Goal: Task Accomplishment & Management: Manage account settings

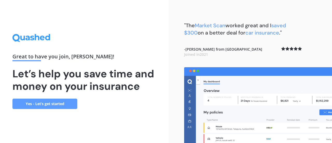
click at [61, 107] on link "Yes - Let’s get started" at bounding box center [44, 103] width 65 height 10
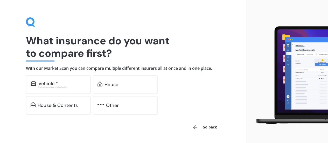
scroll to position [9, 0]
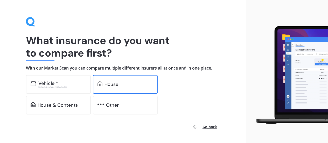
click at [110, 82] on div "House" at bounding box center [111, 84] width 14 height 5
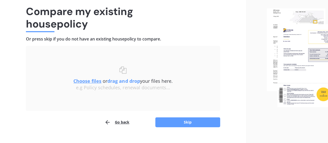
scroll to position [38, 0]
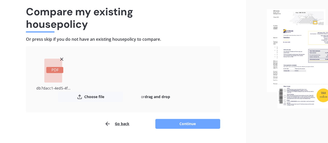
click at [184, 124] on button "Continue" at bounding box center [187, 124] width 65 height 10
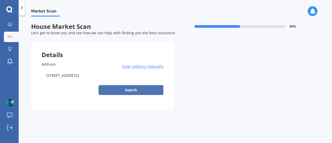
click at [140, 90] on button "Search" at bounding box center [130, 90] width 65 height 10
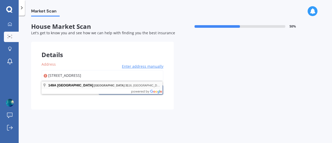
type input "149A Eversham Road, Mount Maunganui 3116"
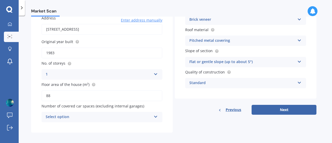
scroll to position [46, 0]
click at [150, 118] on div "Select option" at bounding box center [99, 117] width 106 height 6
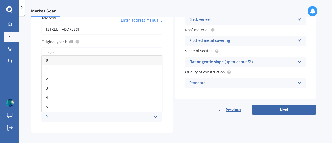
click at [93, 63] on div "0" at bounding box center [102, 59] width 120 height 9
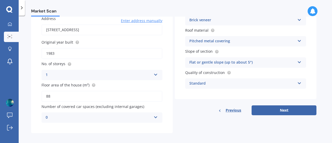
scroll to position [48, 0]
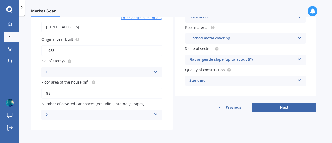
click at [153, 113] on div "0 0 1 2 3 4 5+" at bounding box center [101, 114] width 121 height 10
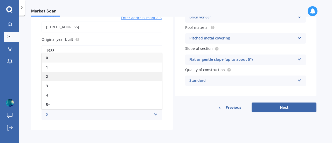
click at [108, 81] on div "2" at bounding box center [102, 76] width 120 height 9
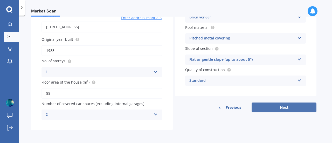
click at [293, 109] on button "Next" at bounding box center [283, 107] width 65 height 10
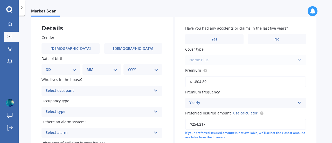
scroll to position [28, 0]
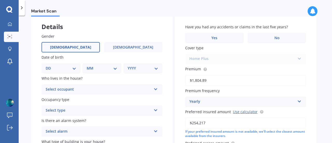
click at [82, 50] on label "Male" at bounding box center [70, 47] width 58 height 10
click at [0, 0] on input "Male" at bounding box center [0, 0] width 0 height 0
click at [74, 66] on select "DD 01 02 03 04 05 06 07 08 09 10 11 12 13 14 15 16 17 18 19 20 21 22 23 24 25 2…" at bounding box center [61, 68] width 31 height 6
select select "10"
click at [50, 65] on select "DD 01 02 03 04 05 06 07 08 09 10 11 12 13 14 15 16 17 18 19 20 21 22 23 24 25 2…" at bounding box center [61, 68] width 31 height 6
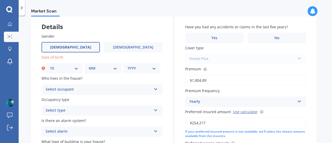
click at [102, 66] on select "MM 01 02 03 04 05 06 07 08 09 10 11 12" at bounding box center [103, 68] width 29 height 6
select select "02"
click at [89, 65] on select "MM 01 02 03 04 05 06 07 08 09 10 11 12" at bounding box center [103, 68] width 29 height 6
click at [146, 70] on select "YYYY 2009 2008 2007 2006 2005 2004 2003 2002 2001 2000 1999 1998 1997 1996 1995…" at bounding box center [142, 68] width 29 height 6
select select "1991"
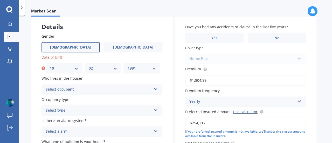
click at [128, 65] on select "YYYY 2009 2008 2007 2006 2005 2004 2003 2002 2001 2000 1999 1998 1997 1996 1995…" at bounding box center [142, 68] width 29 height 6
click at [125, 91] on div "Select occupant" at bounding box center [99, 89] width 106 height 6
click at [104, 97] on div "Owner" at bounding box center [102, 99] width 120 height 9
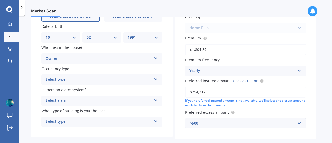
scroll to position [61, 0]
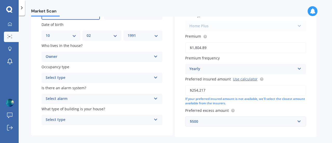
click at [111, 80] on div "Select type" at bounding box center [99, 78] width 106 height 6
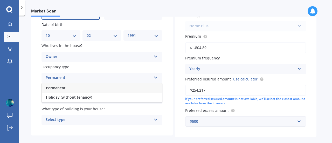
click at [100, 84] on div "Permanent" at bounding box center [102, 87] width 120 height 9
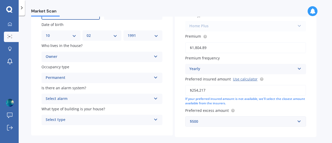
click at [102, 100] on div "Select alarm" at bounding box center [99, 99] width 106 height 6
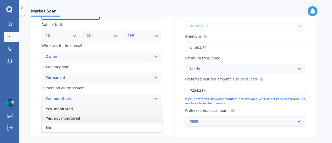
click at [84, 118] on div "Yes, not monitored" at bounding box center [102, 118] width 120 height 9
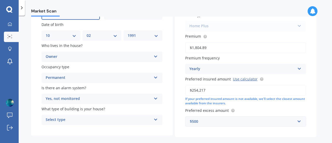
scroll to position [84, 0]
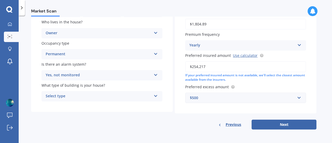
click at [137, 95] on div "Select type" at bounding box center [99, 96] width 106 height 6
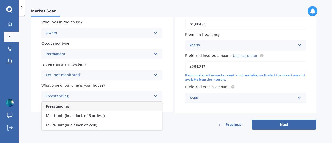
click at [73, 107] on div "Freestanding" at bounding box center [102, 106] width 120 height 9
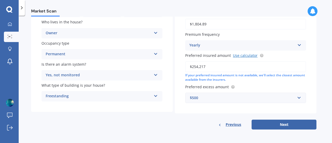
click at [246, 57] on link "Use calculator" at bounding box center [245, 55] width 25 height 5
click at [206, 65] on input "$254,217" at bounding box center [245, 66] width 121 height 11
type input "$337,561"
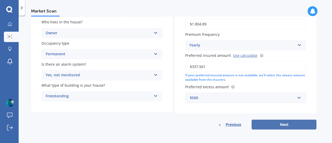
click at [278, 121] on button "Next" at bounding box center [283, 124] width 65 height 10
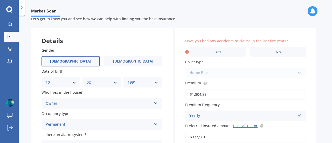
scroll to position [14, 0]
click at [260, 50] on label "No" at bounding box center [278, 52] width 56 height 10
click at [0, 0] on input "No" at bounding box center [0, 0] width 0 height 0
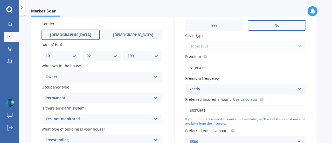
scroll to position [40, 0]
click at [288, 46] on div "Home Plus Premier House Market Value House Home Plus" at bounding box center [245, 46] width 121 height 10
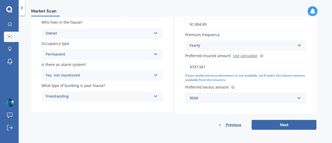
scroll to position [84, 0]
click at [290, 124] on button "Next" at bounding box center [283, 124] width 65 height 10
select select "10"
select select "02"
select select "1991"
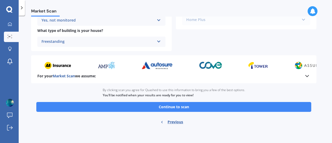
scroll to position [231, 0]
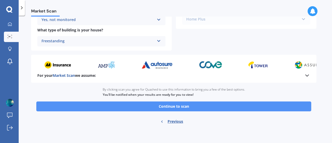
click at [193, 105] on button "Continue to scan" at bounding box center [173, 106] width 275 height 10
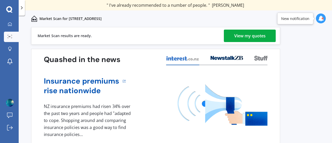
scroll to position [24, 0]
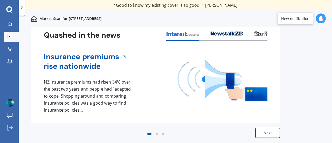
click at [271, 130] on button "Next" at bounding box center [267, 133] width 25 height 10
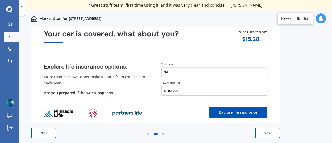
click at [270, 133] on button "Next" at bounding box center [267, 133] width 25 height 10
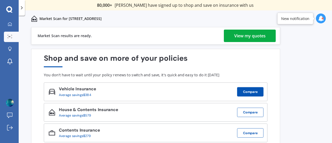
scroll to position [24, 0]
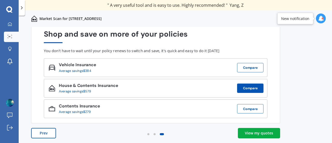
click at [244, 88] on button "Compare" at bounding box center [250, 87] width 26 height 9
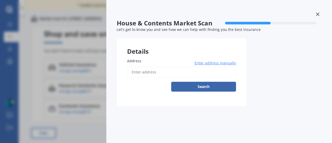
click at [173, 75] on input "Address" at bounding box center [181, 72] width 109 height 11
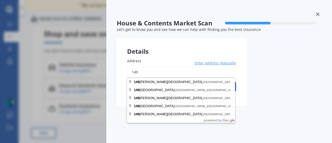
type input "149"
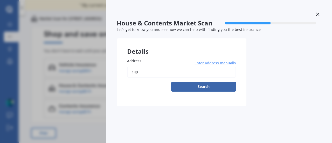
click at [317, 16] on icon at bounding box center [318, 14] width 4 height 4
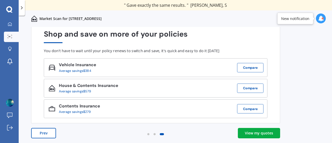
click at [261, 132] on div "View my quotes" at bounding box center [259, 132] width 28 height 5
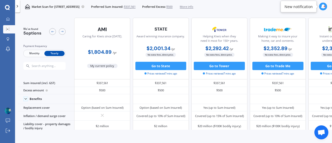
click at [18, 3] on div at bounding box center [17, 6] width 5 height 12
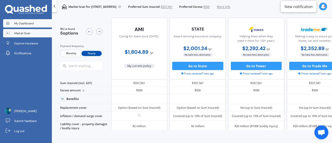
click at [23, 25] on link "My Dashboard" at bounding box center [27, 23] width 49 height 8
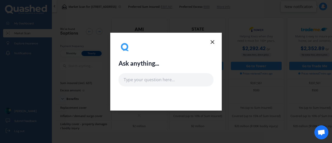
click at [214, 41] on icon at bounding box center [212, 42] width 6 height 6
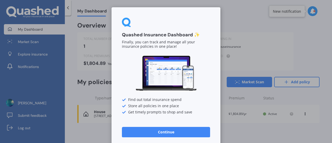
click at [193, 130] on button "Continue" at bounding box center [166, 132] width 88 height 10
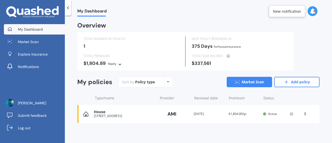
scroll to position [2, 0]
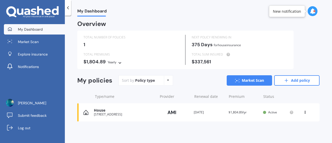
click at [304, 114] on div "View option View policy Delete" at bounding box center [305, 112] width 5 height 5
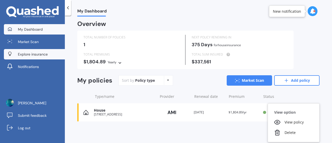
click at [32, 52] on span "Explore insurance" at bounding box center [33, 54] width 30 height 5
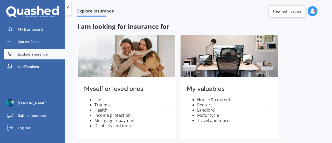
click at [34, 11] on icon at bounding box center [32, 12] width 52 height 12
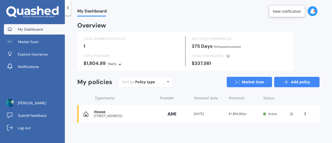
click at [292, 81] on link "Add policy" at bounding box center [296, 82] width 45 height 10
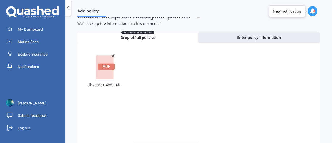
scroll to position [56, 0]
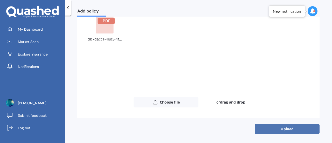
click at [275, 127] on button "Upload" at bounding box center [287, 129] width 65 height 10
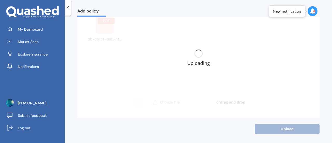
scroll to position [0, 0]
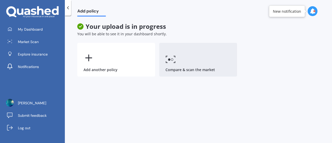
click at [173, 62] on icon at bounding box center [170, 59] width 10 height 8
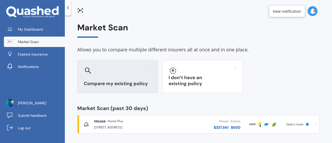
scroll to position [2, 0]
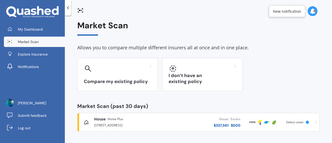
click at [222, 125] on div "$ 337,561" at bounding box center [221, 125] width 15 height 5
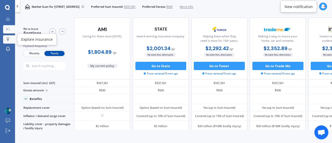
click at [9, 37] on icon at bounding box center [7, 39] width 3 height 4
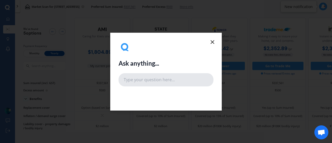
click at [142, 81] on input "text" at bounding box center [165, 79] width 95 height 13
type input "house and contents"
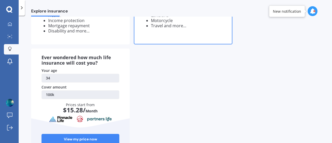
scroll to position [111, 0]
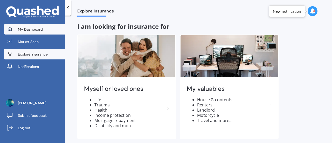
click at [41, 27] on span "My Dashboard" at bounding box center [30, 29] width 25 height 5
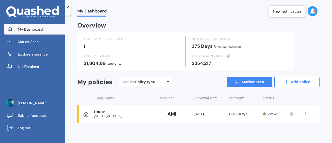
click at [259, 111] on div "House 149A EVERSHAM ROAD MOUNT MAUNGANUI 3116 Provider Renewal date 01 Oct 2026…" at bounding box center [198, 114] width 242 height 18
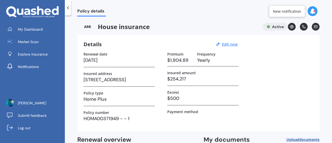
scroll to position [15, 0]
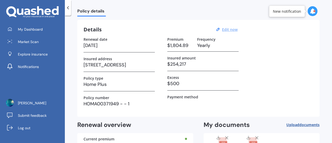
click at [226, 29] on u "Edit now" at bounding box center [230, 29] width 16 height 5
select select "01"
select select "10"
select select "2026"
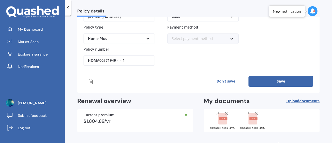
scroll to position [109, 0]
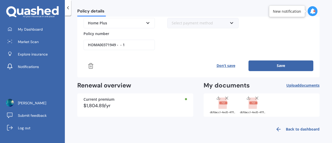
click at [269, 66] on button "Save" at bounding box center [280, 65] width 65 height 10
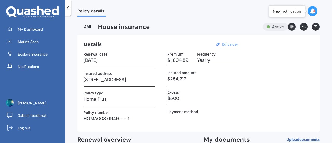
scroll to position [56, 0]
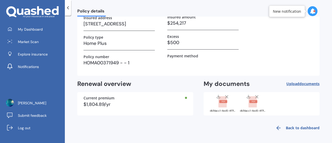
click at [278, 127] on icon at bounding box center [278, 128] width 6 height 6
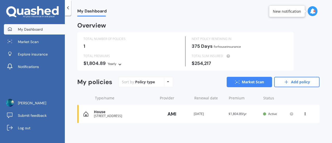
click at [304, 113] on div "View option View policy Delete" at bounding box center [305, 113] width 5 height 5
click at [120, 65] on icon at bounding box center [120, 63] width 4 height 3
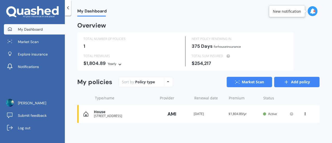
click at [298, 80] on link "Add policy" at bounding box center [296, 82] width 45 height 10
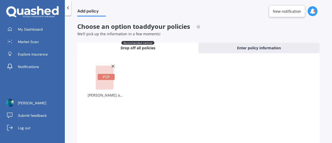
scroll to position [56, 0]
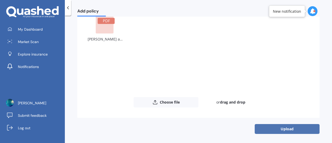
click at [281, 128] on button "Upload" at bounding box center [287, 129] width 65 height 10
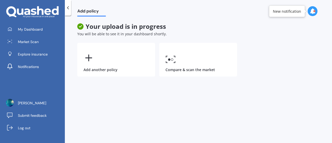
scroll to position [0, 0]
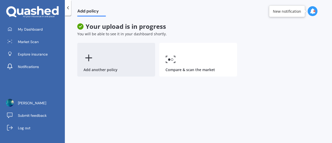
click at [134, 61] on div "Add another policy" at bounding box center [116, 60] width 78 height 34
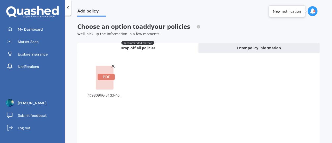
scroll to position [56, 0]
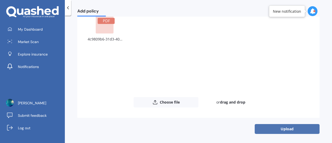
click at [264, 127] on button "Upload" at bounding box center [287, 129] width 65 height 10
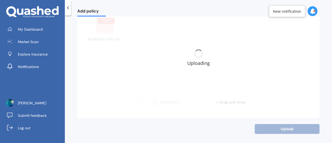
scroll to position [0, 0]
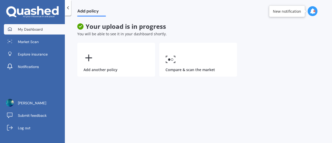
click at [39, 31] on span "My Dashboard" at bounding box center [30, 29] width 25 height 5
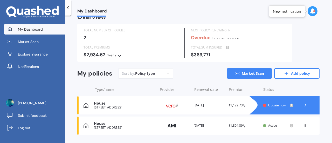
scroll to position [8, 0]
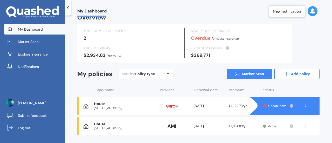
click at [213, 105] on div "Renewal date 04 Jun 2025" at bounding box center [209, 105] width 31 height 5
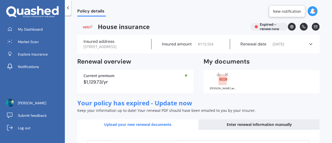
click at [221, 82] on rect at bounding box center [222, 79] width 8 height 11
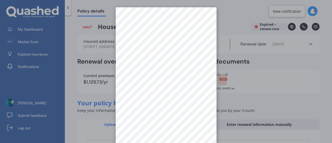
scroll to position [7, 0]
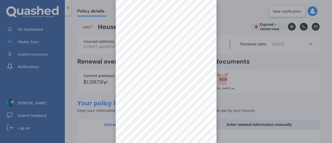
click at [245, 62] on div at bounding box center [166, 71] width 332 height 143
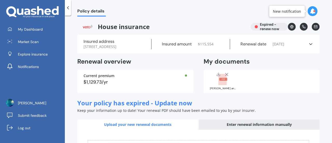
click at [225, 77] on icon at bounding box center [226, 74] width 5 height 5
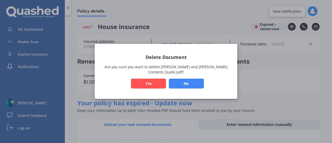
click at [161, 82] on button "Yes" at bounding box center [148, 84] width 35 height 10
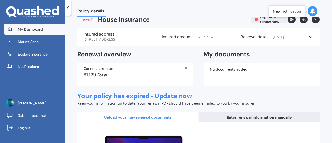
click at [31, 30] on span "My Dashboard" at bounding box center [30, 29] width 25 height 5
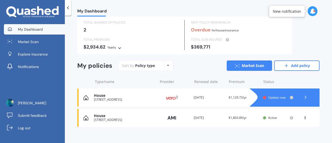
scroll to position [17, 0]
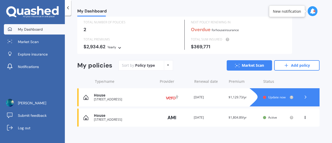
click at [304, 97] on icon at bounding box center [305, 96] width 5 height 5
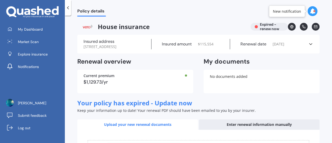
click at [66, 8] on icon at bounding box center [67, 7] width 5 height 5
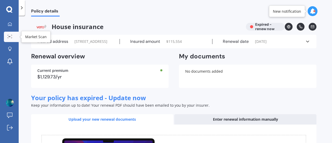
click at [15, 35] on link "Market Scan" at bounding box center [11, 37] width 15 height 10
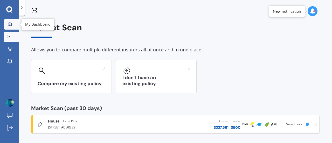
click at [8, 24] on icon at bounding box center [10, 24] width 4 height 4
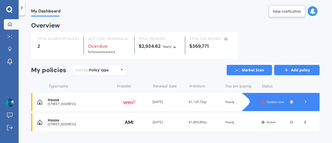
click at [284, 68] on icon at bounding box center [286, 69] width 5 height 5
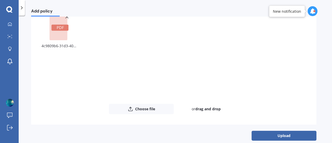
scroll to position [56, 0]
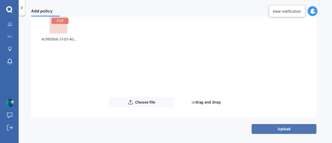
click at [277, 129] on button "Upload" at bounding box center [283, 129] width 65 height 10
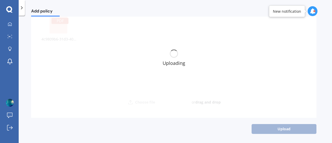
scroll to position [0, 0]
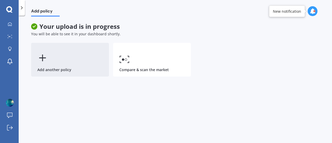
click at [82, 58] on div "Add another policy" at bounding box center [70, 60] width 78 height 34
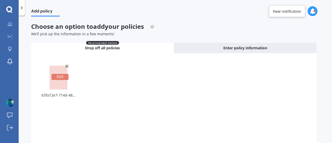
scroll to position [56, 0]
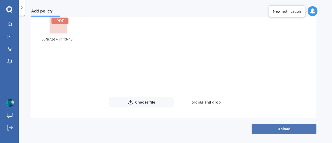
click at [273, 127] on button "Upload" at bounding box center [283, 129] width 65 height 10
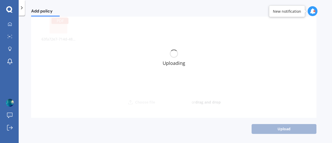
scroll to position [0, 0]
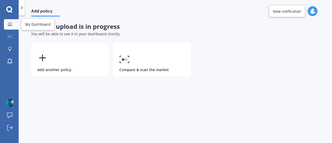
click at [8, 22] on icon at bounding box center [10, 24] width 4 height 4
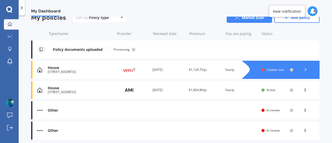
scroll to position [52, 0]
drag, startPoint x: 113, startPoint y: 70, endPoint x: 96, endPoint y: 67, distance: 16.6
click at [96, 67] on div "House" at bounding box center [80, 68] width 64 height 4
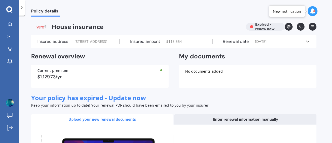
click at [309, 44] on icon at bounding box center [307, 41] width 5 height 5
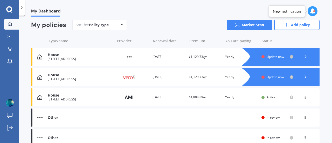
scroll to position [71, 0]
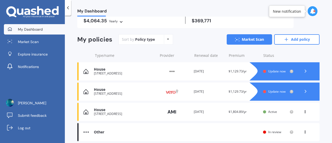
scroll to position [55, 0]
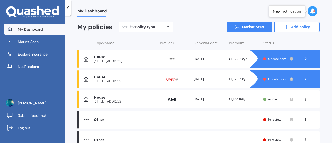
click at [303, 102] on div "House 149A EVERSHAM ROAD MOUNT MAUNGANUI 3116 Provider Renewal date 01 Oct 2026…" at bounding box center [198, 99] width 242 height 18
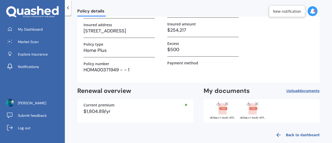
scroll to position [56, 0]
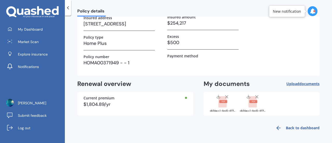
click at [301, 128] on link "Back to dashboard" at bounding box center [295, 128] width 47 height 12
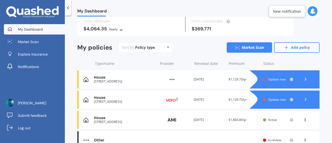
scroll to position [35, 0]
click at [241, 98] on span "$1,129.73/yr" at bounding box center [237, 99] width 18 height 4
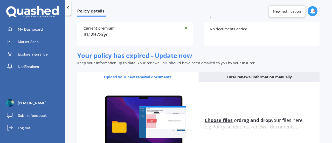
scroll to position [99, 0]
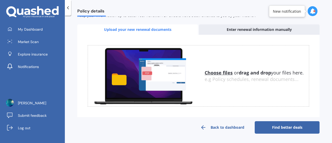
click at [224, 128] on link "Back to dashboard" at bounding box center [222, 127] width 65 height 12
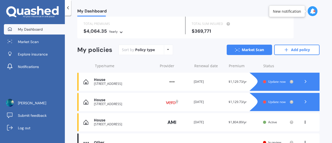
scroll to position [82, 0]
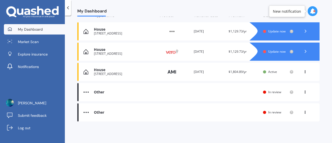
click at [113, 93] on div "Other" at bounding box center [124, 92] width 61 height 4
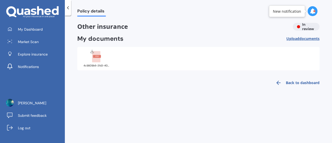
click at [97, 59] on rect at bounding box center [96, 56] width 8 height 11
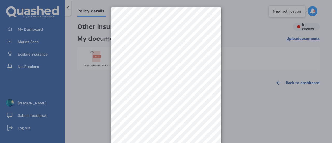
click at [251, 56] on div at bounding box center [166, 71] width 332 height 143
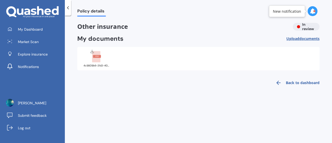
drag, startPoint x: 95, startPoint y: 55, endPoint x: 90, endPoint y: 56, distance: 4.5
click at [90, 56] on div at bounding box center [96, 55] width 21 height 13
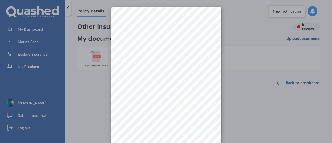
click at [276, 60] on div at bounding box center [166, 71] width 332 height 143
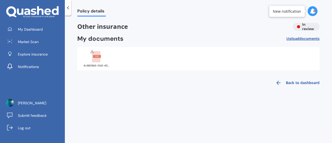
click at [299, 37] on span "documents" at bounding box center [309, 38] width 20 height 5
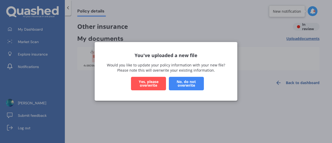
click at [156, 88] on button "Yes, please overwrite" at bounding box center [148, 83] width 35 height 13
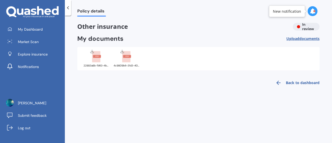
click at [68, 11] on div at bounding box center [68, 8] width 6 height 16
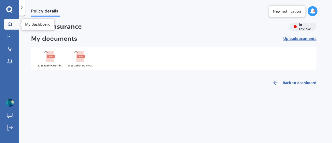
click at [9, 22] on icon at bounding box center [10, 24] width 4 height 4
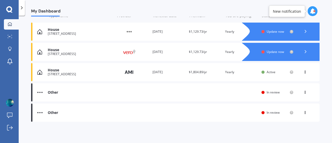
scroll to position [71, 0]
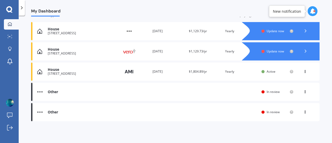
click at [119, 89] on div "Other Renewal date You are paying Status In review View option View policy" at bounding box center [175, 92] width 288 height 18
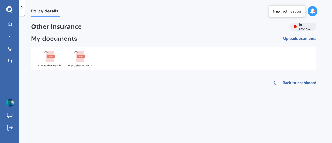
click at [79, 54] on rect at bounding box center [80, 56] width 8 height 11
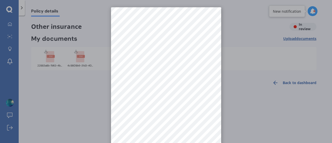
scroll to position [7, 0]
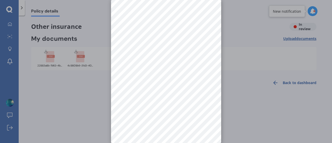
click at [51, 62] on div at bounding box center [166, 71] width 332 height 143
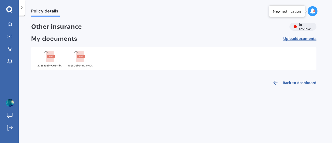
click at [50, 59] on rect at bounding box center [50, 56] width 8 height 11
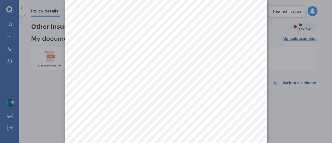
click at [302, 49] on div at bounding box center [166, 71] width 332 height 143
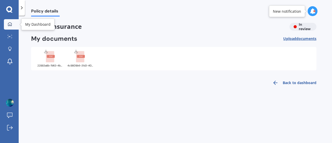
click at [12, 23] on div at bounding box center [10, 24] width 8 height 5
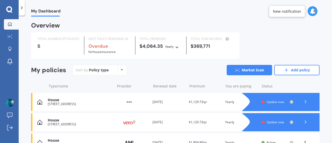
scroll to position [63, 0]
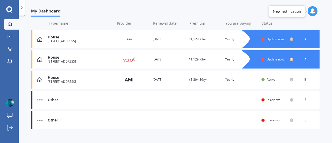
click at [181, 91] on div "Other Renewal date You are paying Status In review View option View policy" at bounding box center [175, 100] width 288 height 18
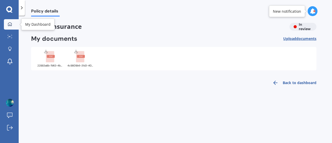
click at [12, 25] on div at bounding box center [10, 24] width 8 height 5
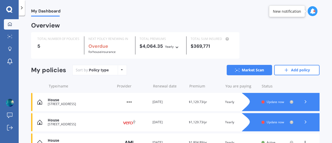
scroll to position [71, 0]
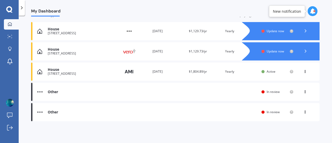
click at [135, 110] on div "Other Renewal date You are paying Status In review View option View policy" at bounding box center [175, 112] width 288 height 18
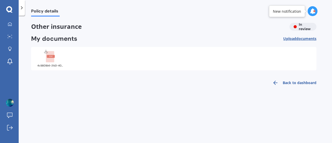
click at [50, 58] on rect at bounding box center [51, 56] width 8 height 3
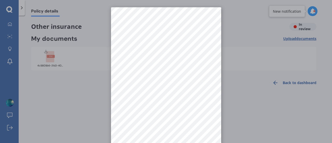
scroll to position [1, 0]
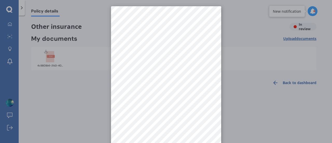
click at [256, 106] on div at bounding box center [166, 71] width 332 height 143
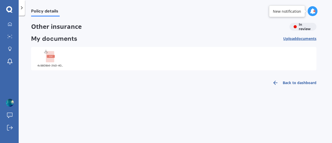
click at [288, 83] on link "Back to dashboard" at bounding box center [292, 82] width 47 height 12
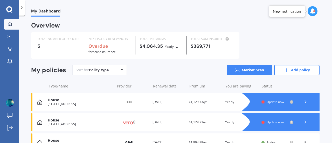
scroll to position [71, 0]
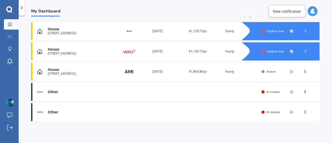
click at [41, 113] on img at bounding box center [39, 111] width 5 height 5
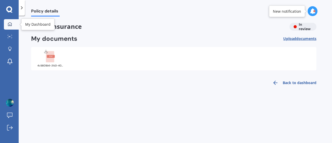
click at [10, 25] on icon at bounding box center [10, 24] width 4 height 4
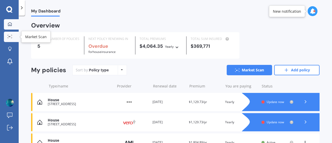
click at [9, 36] on circle at bounding box center [9, 36] width 1 height 1
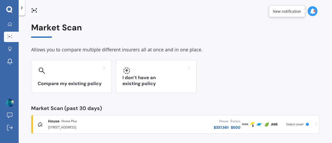
scroll to position [2, 0]
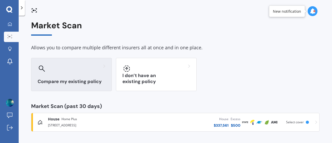
click at [43, 67] on icon at bounding box center [42, 68] width 6 height 6
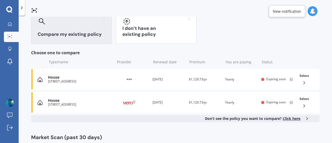
scroll to position [47, 0]
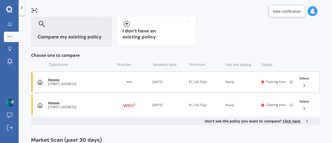
click at [114, 82] on div "House 149a Eversham Road Mount Maunganui Tauranga 3116 Provider Renewal date 04…" at bounding box center [175, 81] width 288 height 21
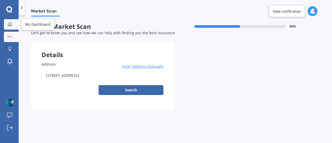
click at [10, 22] on icon at bounding box center [10, 24] width 4 height 4
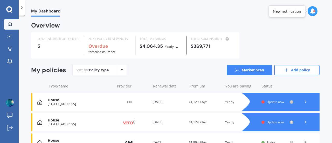
click at [19, 10] on icon at bounding box center [21, 7] width 5 height 5
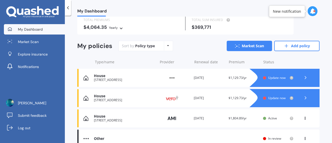
scroll to position [59, 0]
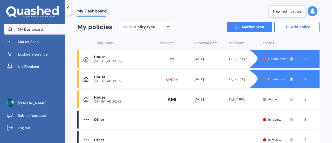
scroll to position [51, 0]
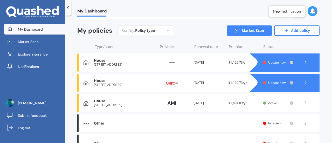
click at [163, 80] on img at bounding box center [172, 83] width 26 height 10
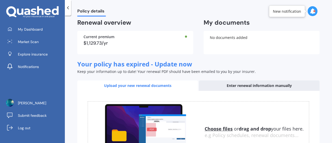
scroll to position [38, 0]
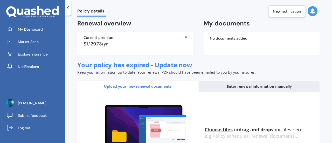
click at [65, 10] on div at bounding box center [68, 8] width 6 height 16
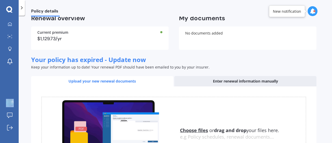
drag, startPoint x: 25, startPoint y: 9, endPoint x: 6, endPoint y: -15, distance: 30.6
click at [6, 0] on html "My Dashboard Market Scan Explore insurance Notifications [PERSON_NAME] Submit f…" at bounding box center [166, 71] width 332 height 143
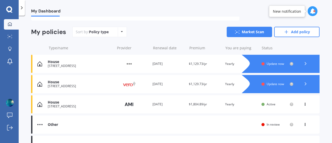
click at [97, 62] on div "House" at bounding box center [80, 62] width 64 height 4
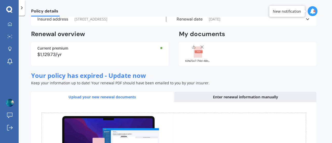
scroll to position [22, 0]
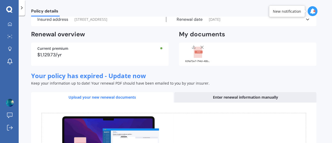
click at [196, 53] on rect at bounding box center [198, 52] width 8 height 3
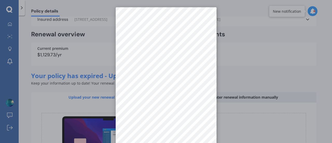
click at [248, 44] on div at bounding box center [166, 71] width 332 height 143
